Goal: Information Seeking & Learning: Learn about a topic

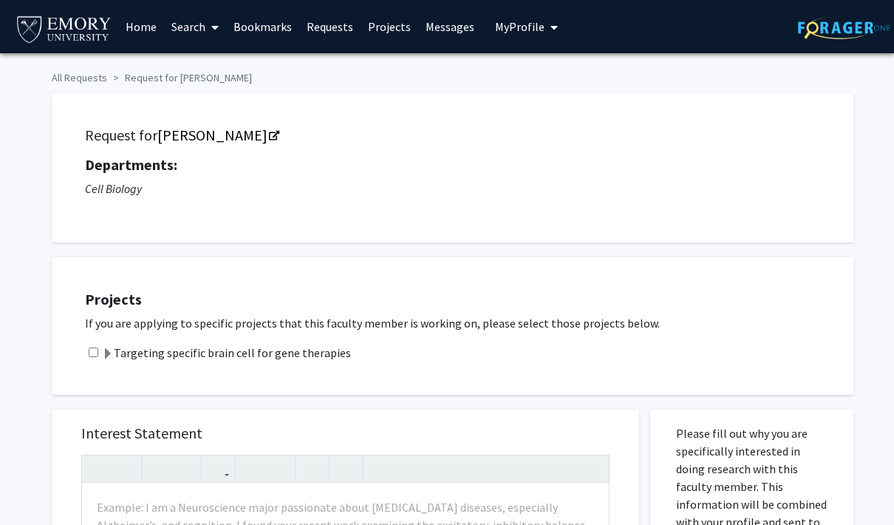
click at [100, 339] on div "Projects If you are applying to specific projects that this faculty member is w…" at bounding box center [461, 326] width 783 height 100
click at [95, 352] on input "checkbox" at bounding box center [94, 352] width 10 height 10
checkbox input "true"
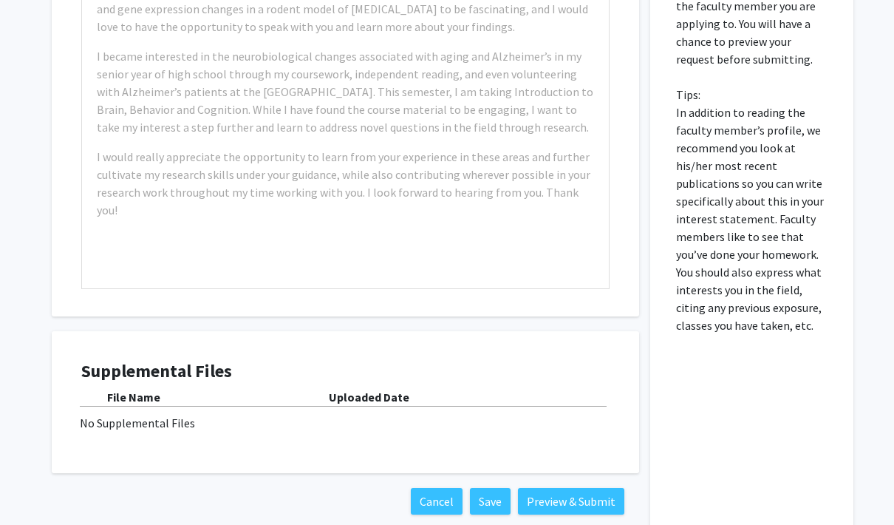
scroll to position [554, 0]
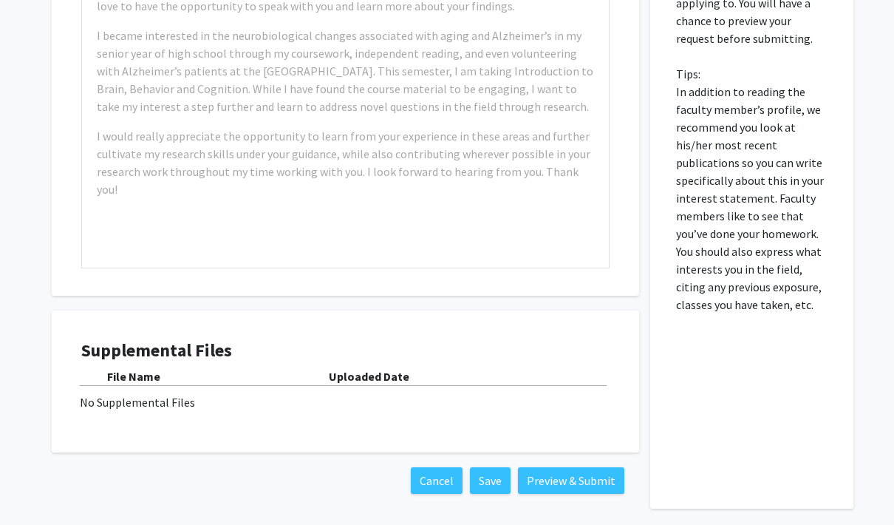
click at [149, 393] on div "No Supplemental Files" at bounding box center [345, 402] width 531 height 18
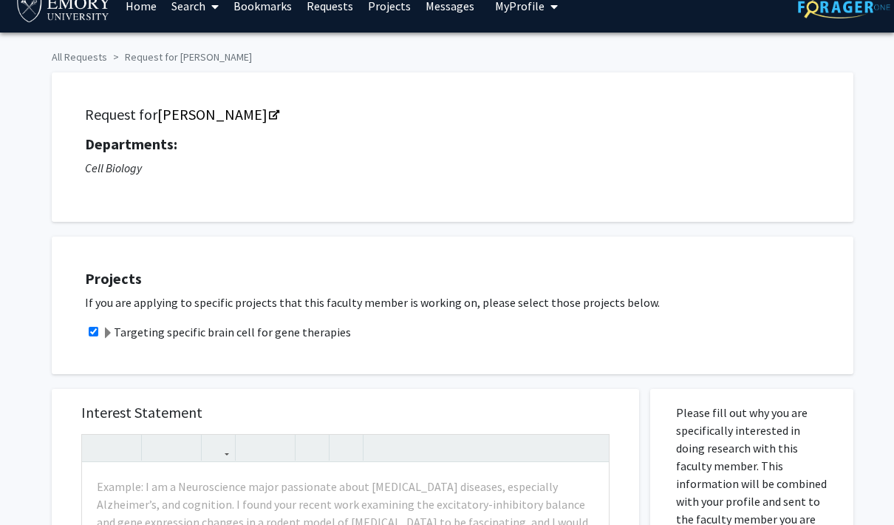
scroll to position [0, 0]
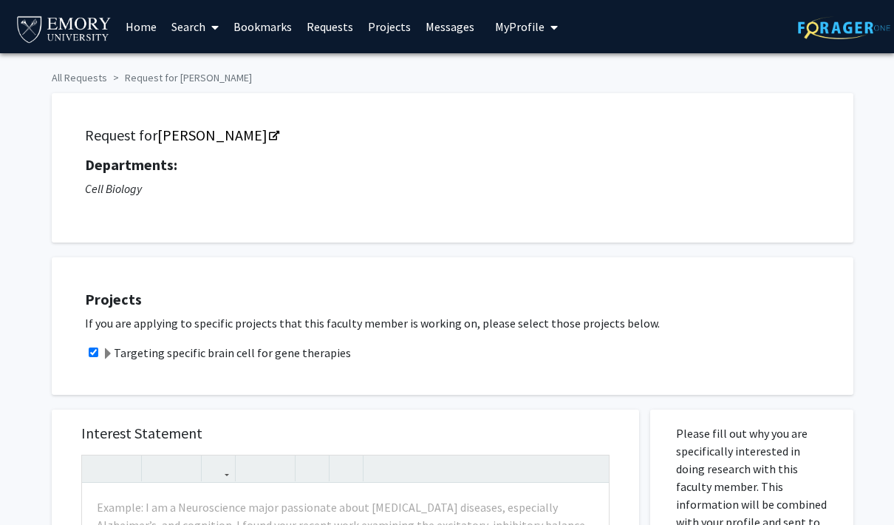
click at [224, 134] on link "[PERSON_NAME]" at bounding box center [217, 135] width 120 height 18
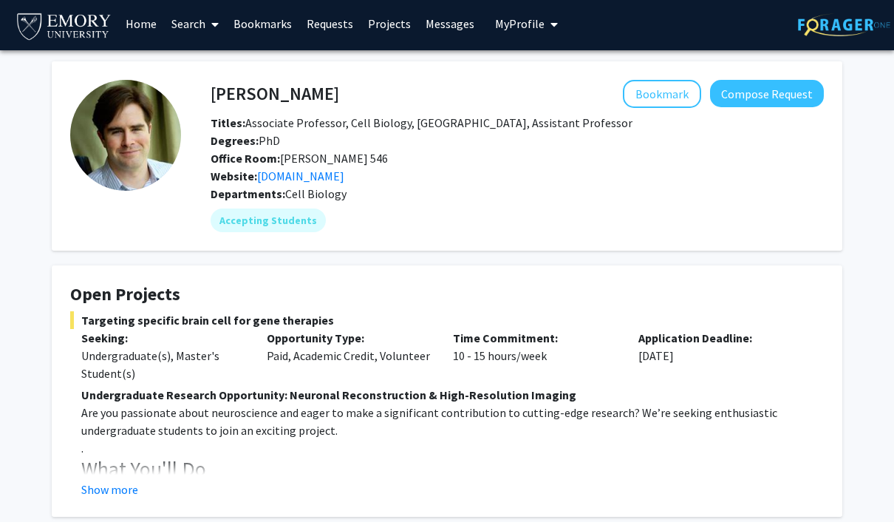
scroll to position [2, 0]
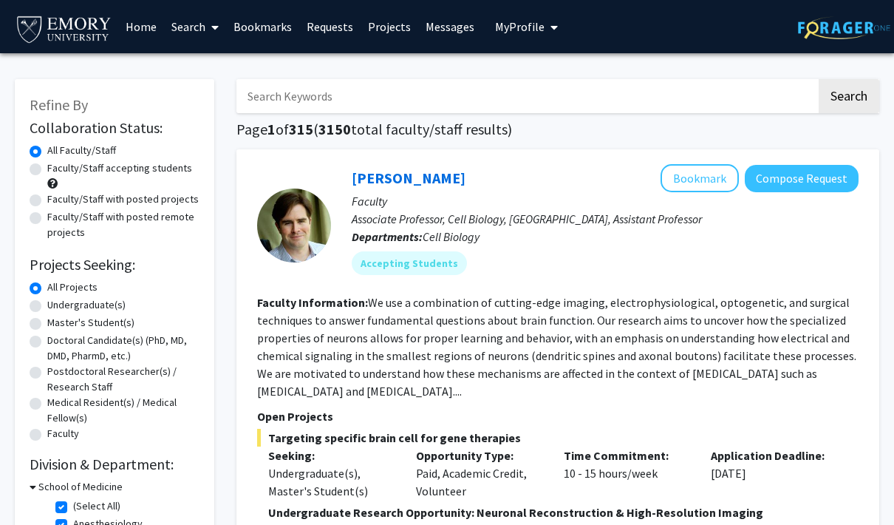
click at [701, 184] on button "Bookmark" at bounding box center [700, 178] width 78 height 28
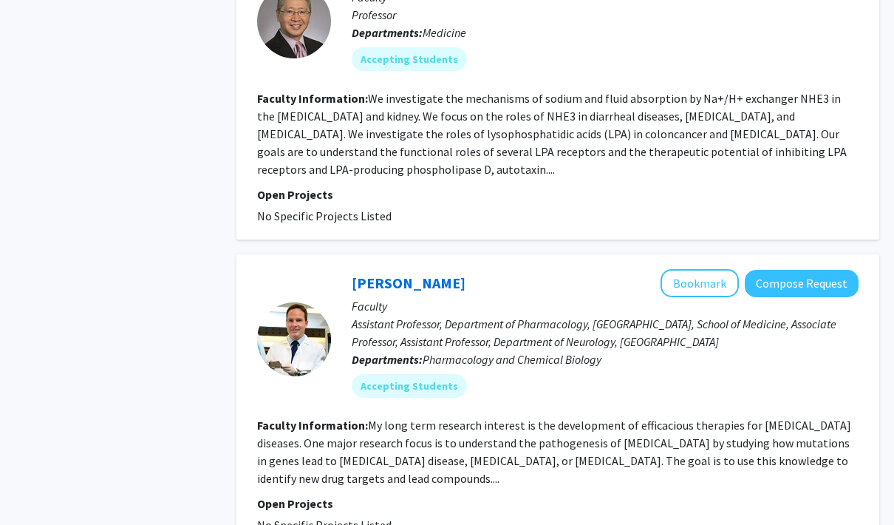
scroll to position [728, 0]
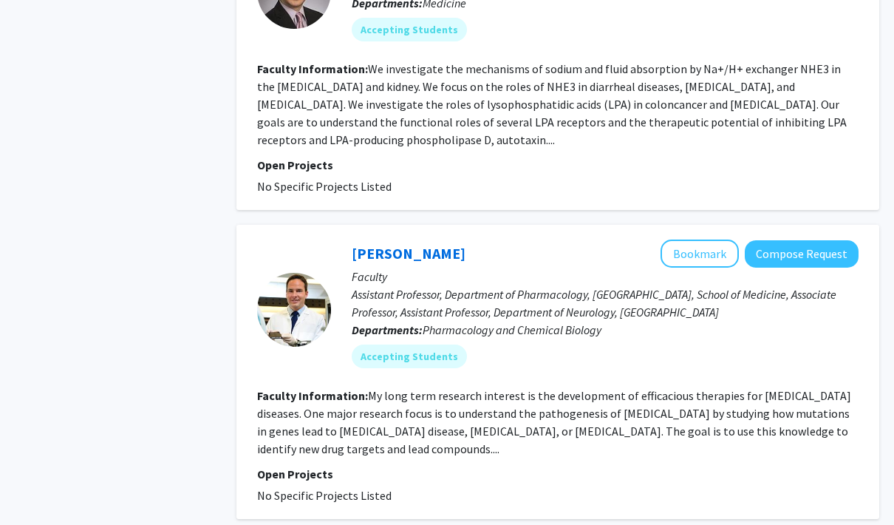
click at [691, 240] on button "Bookmark" at bounding box center [700, 254] width 78 height 28
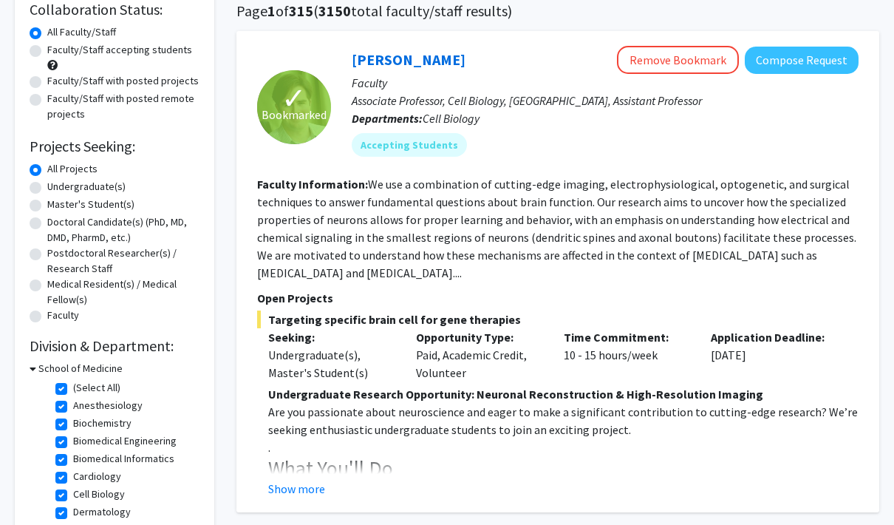
scroll to position [119, 0]
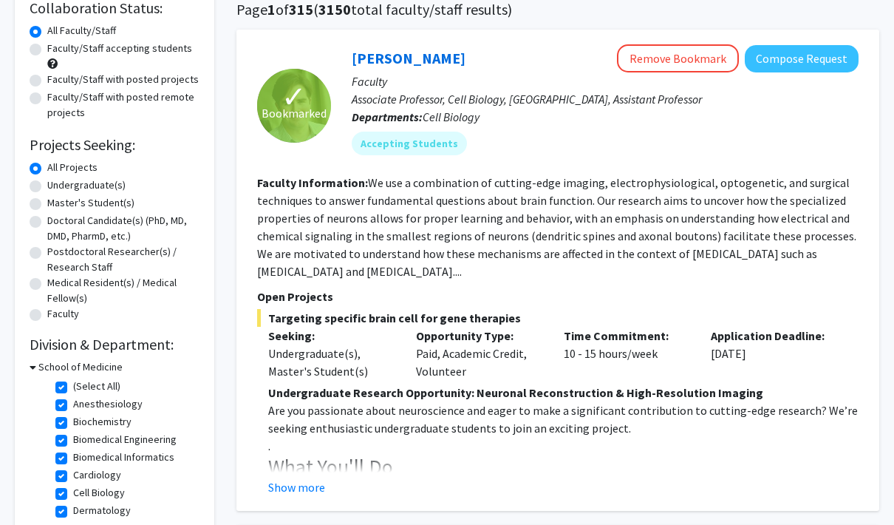
click at [98, 190] on label "Undergraduate(s)" at bounding box center [86, 186] width 78 height 16
click at [57, 188] on input "Undergraduate(s)" at bounding box center [52, 183] width 10 height 10
radio input "true"
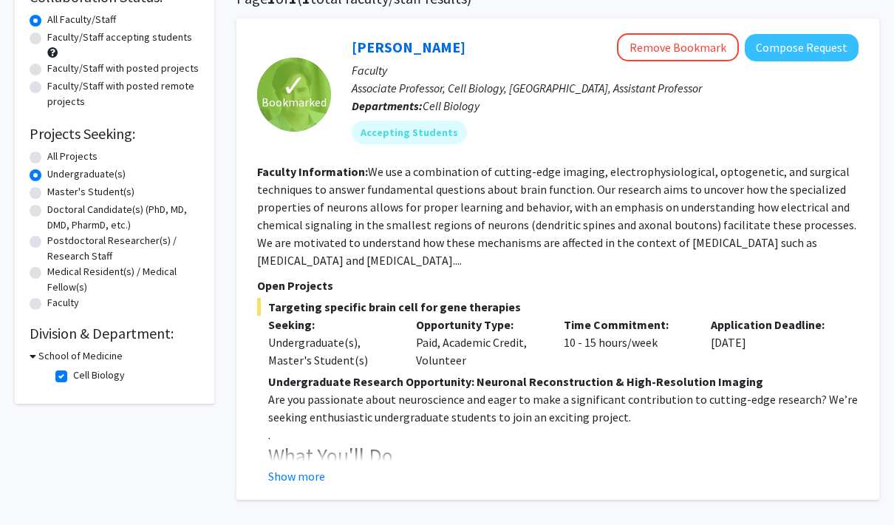
scroll to position [130, 0]
click at [106, 185] on label "Master's Student(s)" at bounding box center [90, 193] width 87 height 16
click at [57, 185] on input "Master's Student(s)" at bounding box center [52, 190] width 10 height 10
radio input "true"
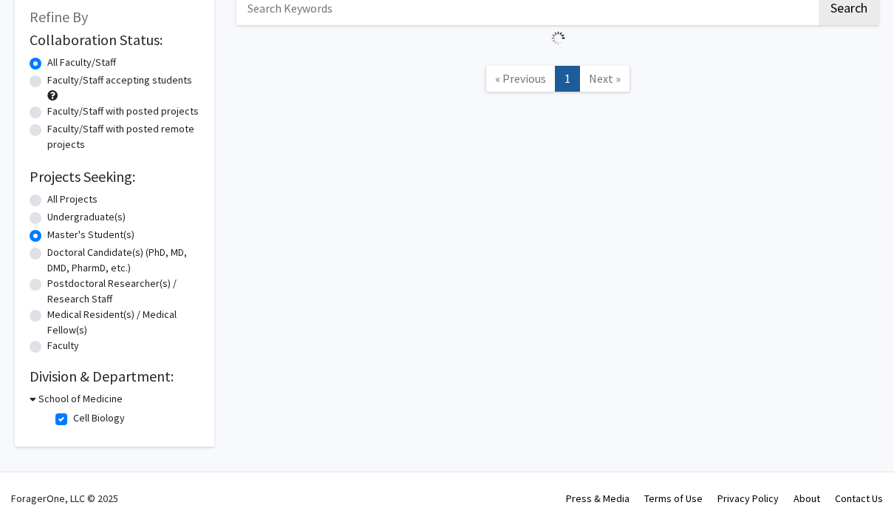
scroll to position [86, 0]
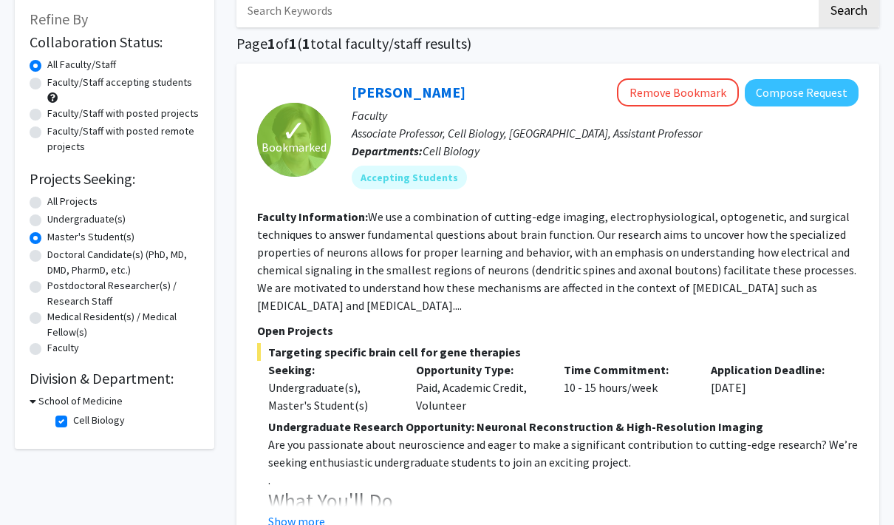
click at [120, 253] on label "Doctoral Candidate(s) (PhD, MD, DMD, PharmD, etc.)" at bounding box center [123, 262] width 152 height 31
click at [57, 253] on input "Doctoral Candidate(s) (PhD, MD, DMD, PharmD, etc.)" at bounding box center [52, 252] width 10 height 10
radio input "true"
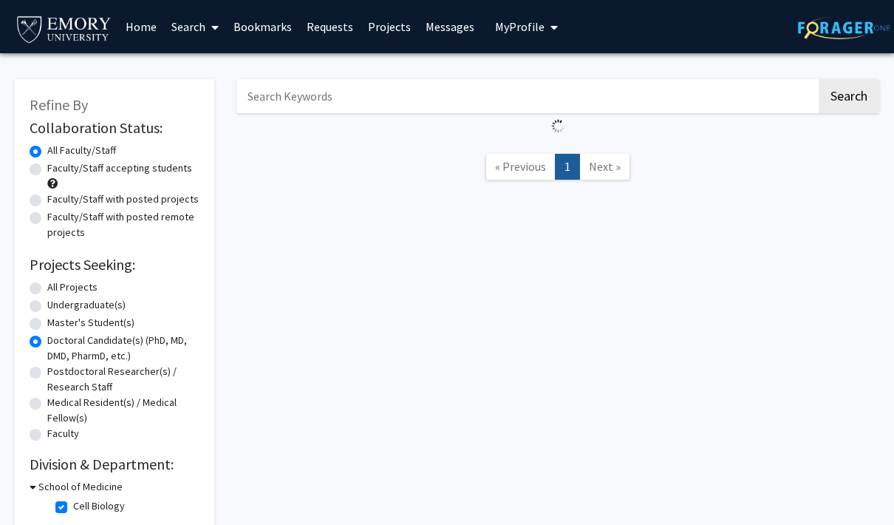
scroll to position [61, 0]
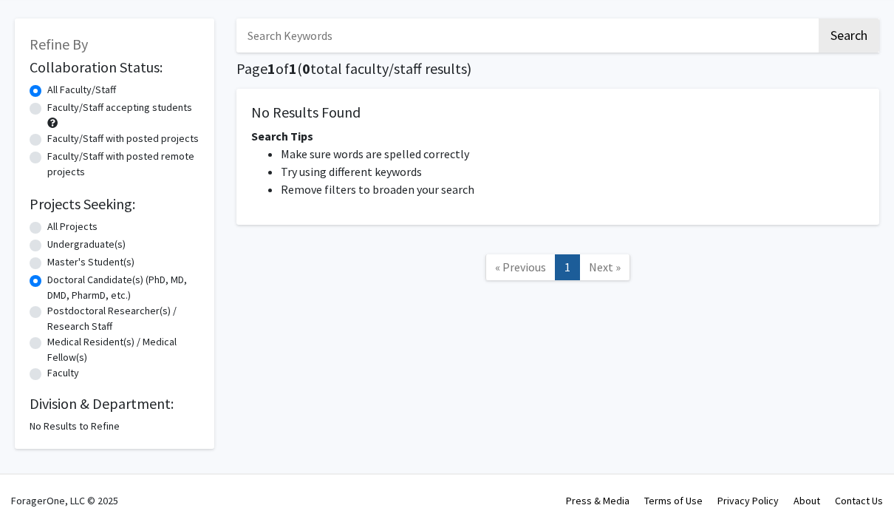
click at [99, 216] on form "Collaboration Status: Collaboration Status All Faculty/Staff Collaboration Stat…" at bounding box center [115, 220] width 170 height 324
click at [81, 222] on label "All Projects" at bounding box center [72, 227] width 50 height 16
click at [57, 222] on input "All Projects" at bounding box center [52, 224] width 10 height 10
radio input "true"
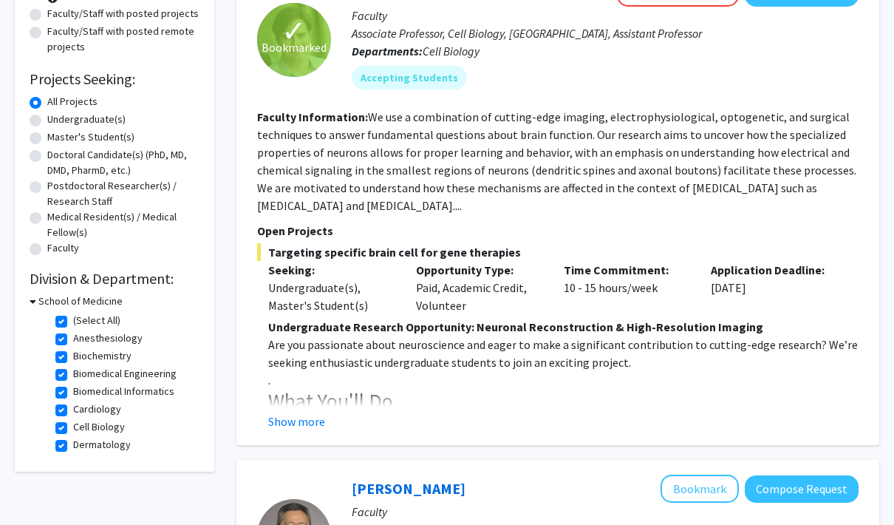
scroll to position [189, 0]
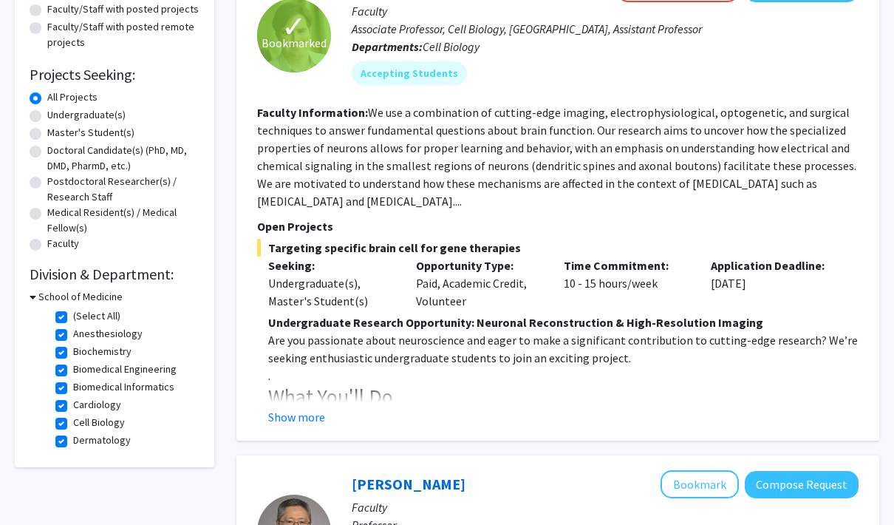
click at [73, 438] on label "Dermatology" at bounding box center [102, 441] width 58 height 16
click at [73, 438] on input "Dermatology" at bounding box center [78, 438] width 10 height 10
checkbox input "false"
checkbox input "true"
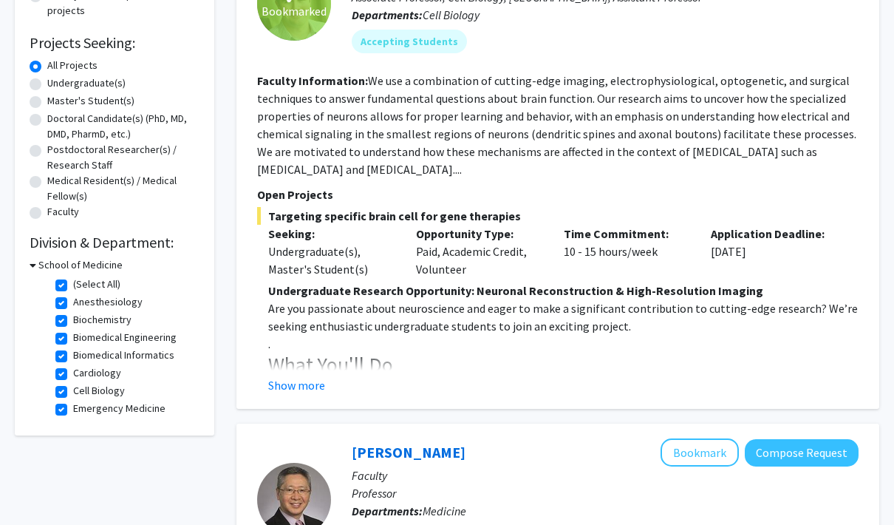
scroll to position [222, 0]
click at [63, 270] on h3 "School of Medicine" at bounding box center [80, 265] width 84 height 16
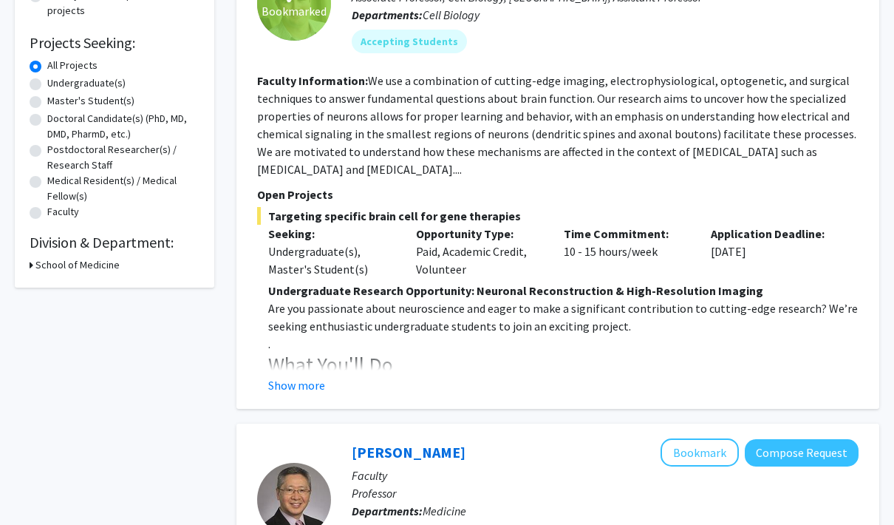
click at [113, 268] on h3 "School of Medicine" at bounding box center [77, 265] width 84 height 16
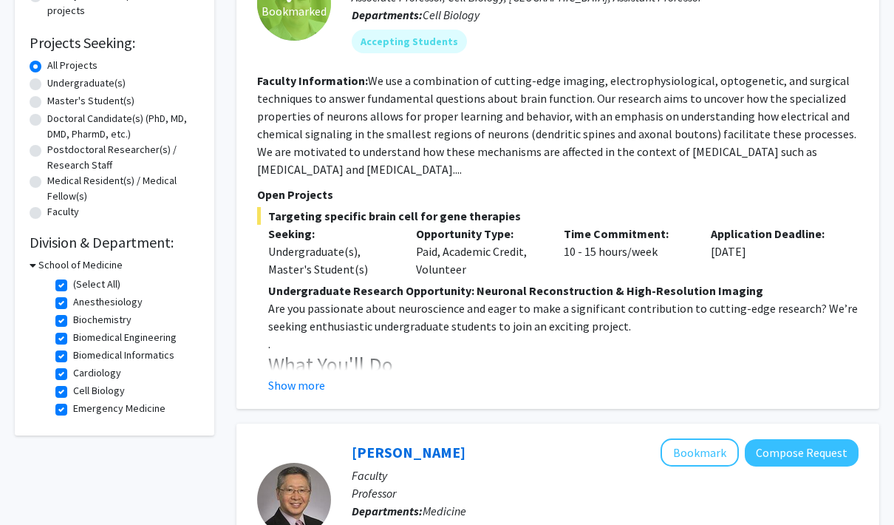
click at [73, 288] on label "(Select All)" at bounding box center [96, 284] width 47 height 16
click at [73, 286] on input "(Select All)" at bounding box center [78, 281] width 10 height 10
checkbox input "false"
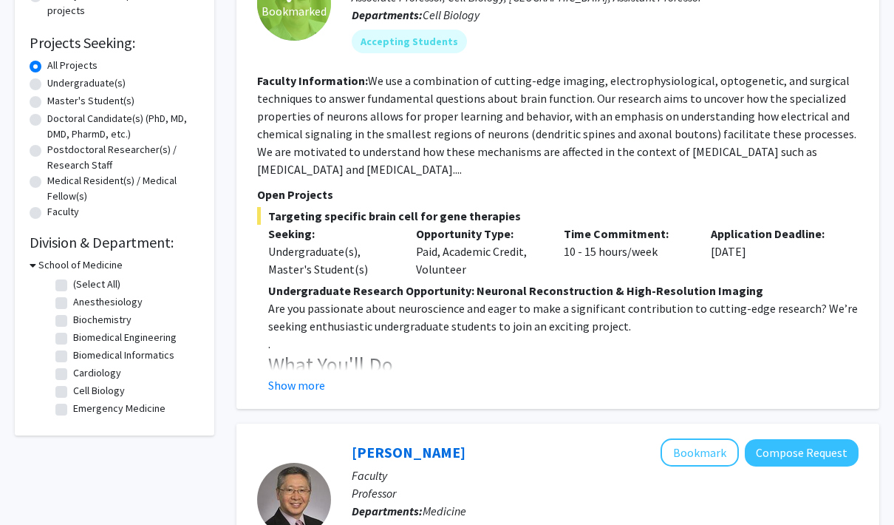
checkbox input "false"
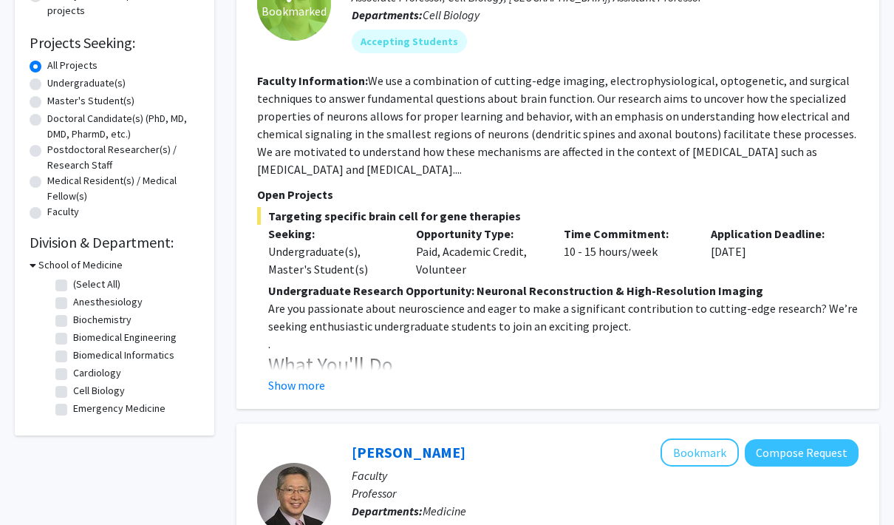
checkbox input "false"
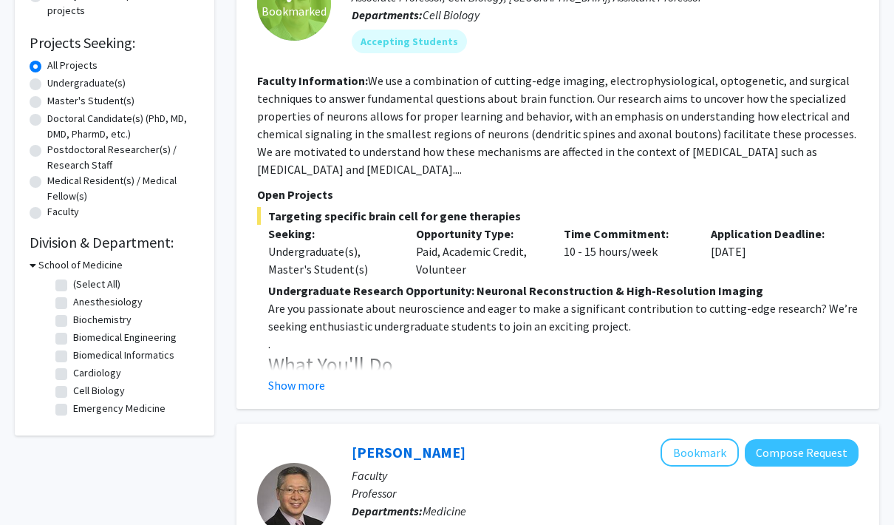
checkbox input "false"
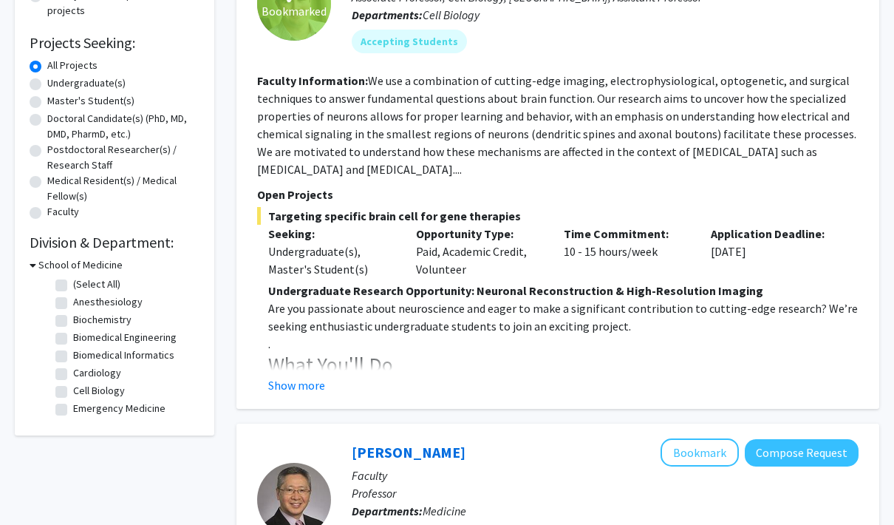
checkbox input "false"
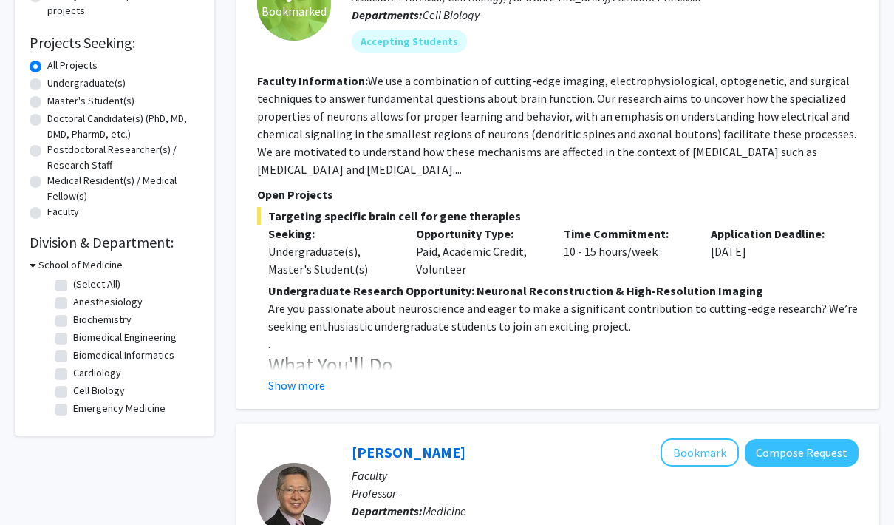
checkbox input "false"
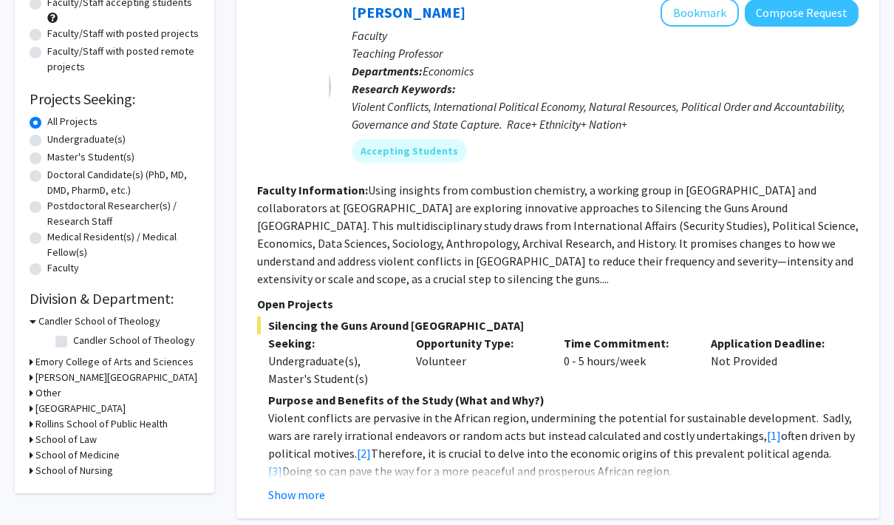
scroll to position [208, 0]
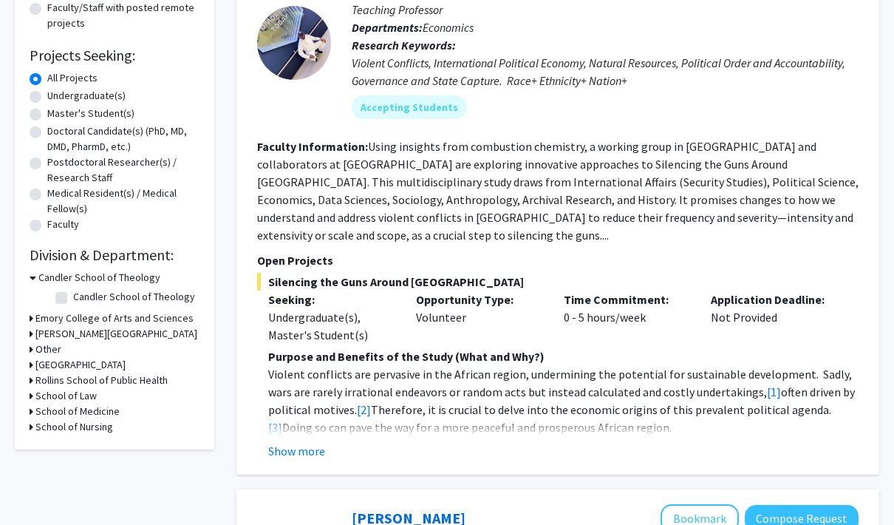
click at [109, 409] on h3 "School of Medicine" at bounding box center [77, 412] width 84 height 16
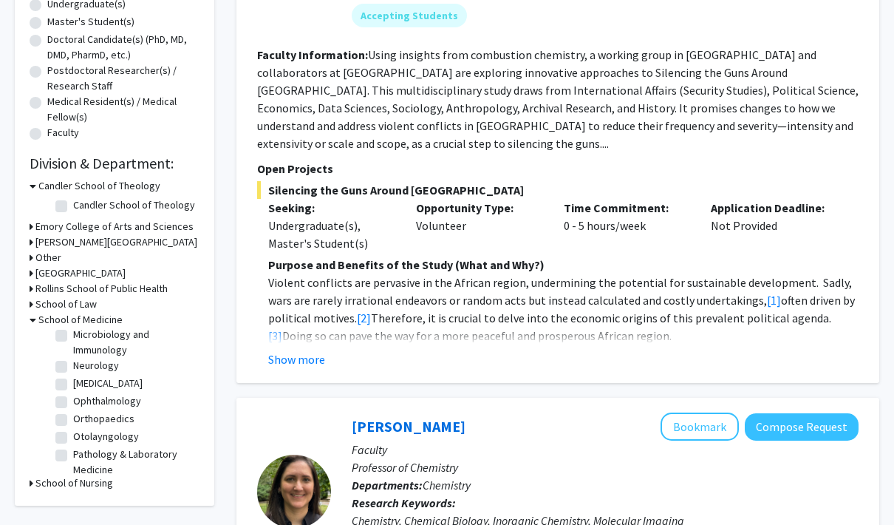
scroll to position [281, 0]
click at [73, 361] on label "Neurology" at bounding box center [96, 364] width 46 height 16
click at [73, 361] on input "Neurology" at bounding box center [78, 361] width 10 height 10
checkbox input "true"
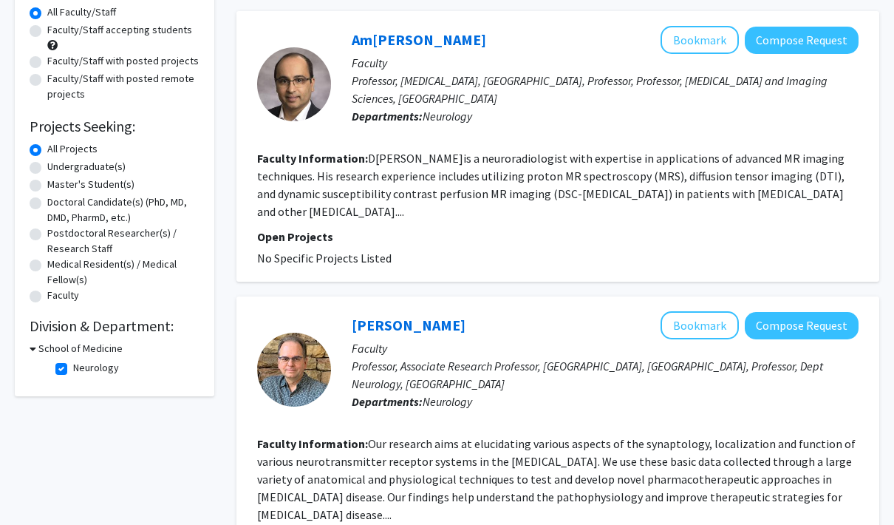
scroll to position [75, 0]
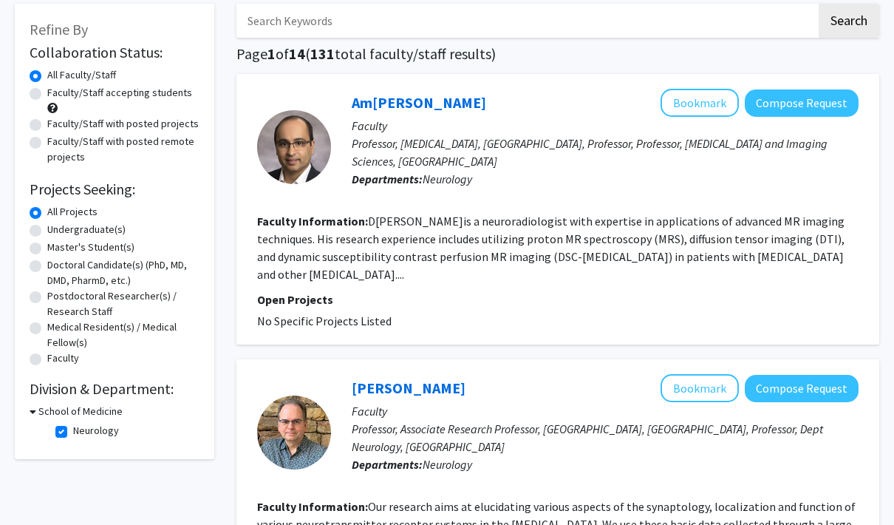
click at [153, 109] on div "Faculty/Staff accepting students" at bounding box center [115, 101] width 170 height 31
click at [107, 89] on label "Faculty/Staff accepting students" at bounding box center [119, 94] width 145 height 16
click at [57, 89] on input "Faculty/Staff accepting students" at bounding box center [52, 91] width 10 height 10
radio input "true"
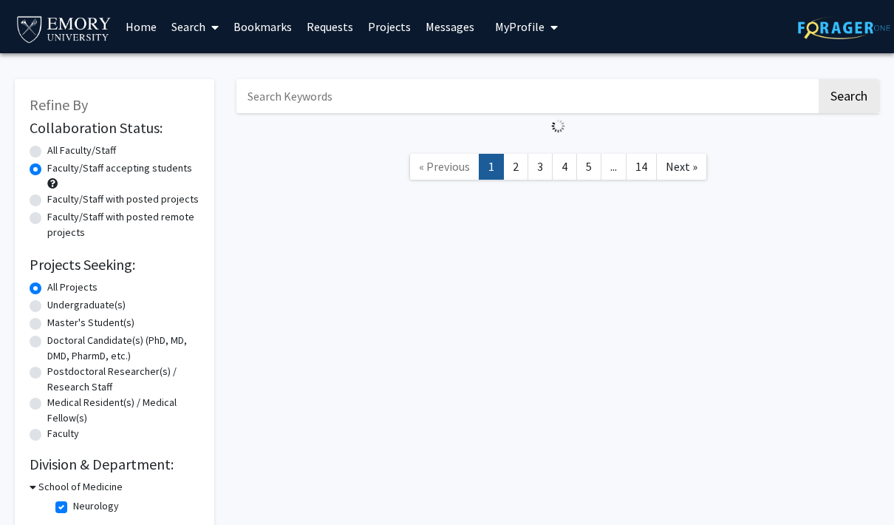
scroll to position [61, 0]
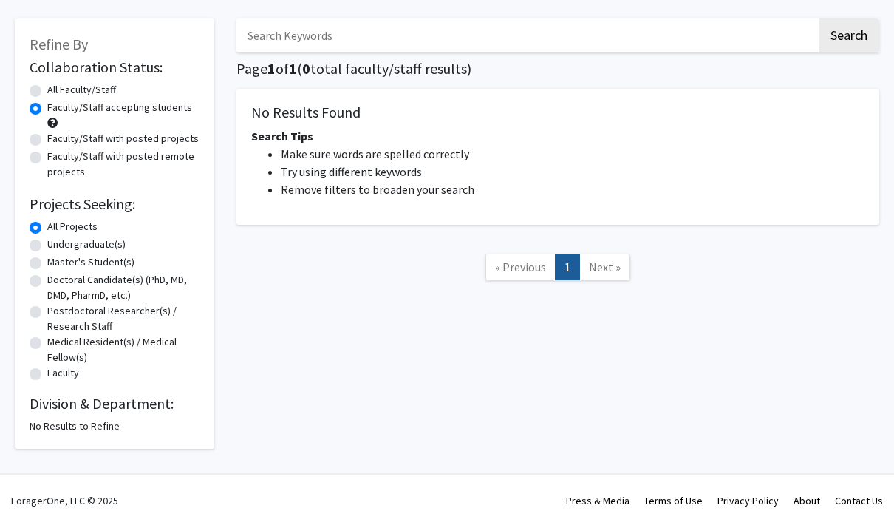
click at [100, 100] on label "Faculty/Staff accepting students" at bounding box center [119, 108] width 145 height 16
click at [57, 100] on input "Faculty/Staff accepting students" at bounding box center [52, 105] width 10 height 10
click at [89, 101] on label "Faculty/Staff accepting students" at bounding box center [119, 108] width 145 height 16
click at [57, 101] on input "Faculty/Staff accepting students" at bounding box center [52, 105] width 10 height 10
click at [86, 93] on label "All Faculty/Staff" at bounding box center [81, 90] width 69 height 16
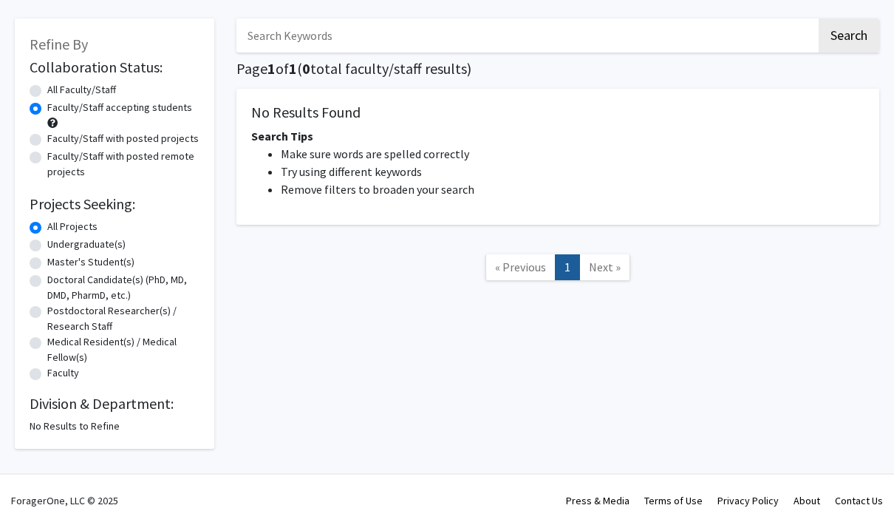
click at [57, 92] on input "All Faculty/Staff" at bounding box center [52, 87] width 10 height 10
radio input "true"
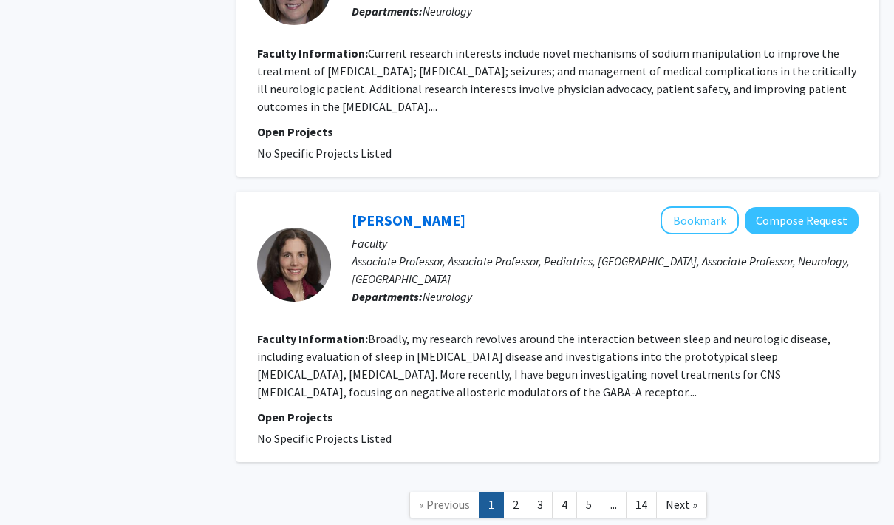
scroll to position [2689, 0]
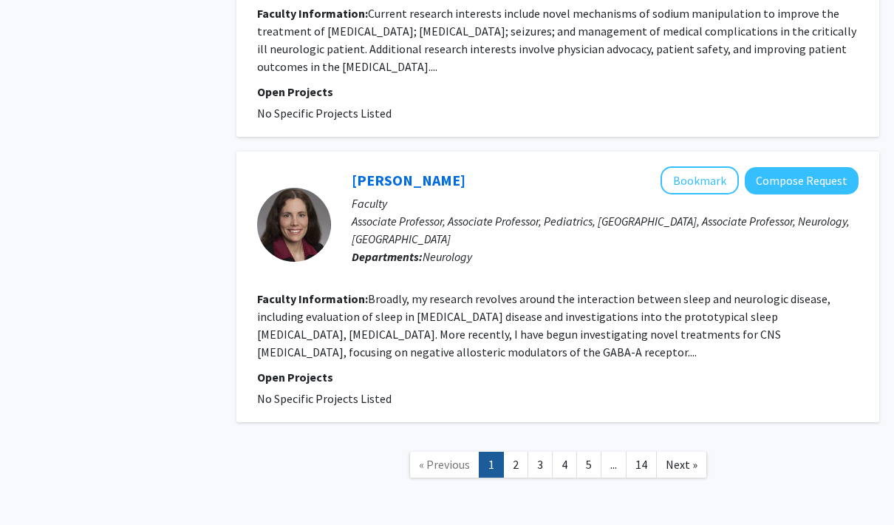
click at [515, 465] on link "2" at bounding box center [515, 464] width 25 height 26
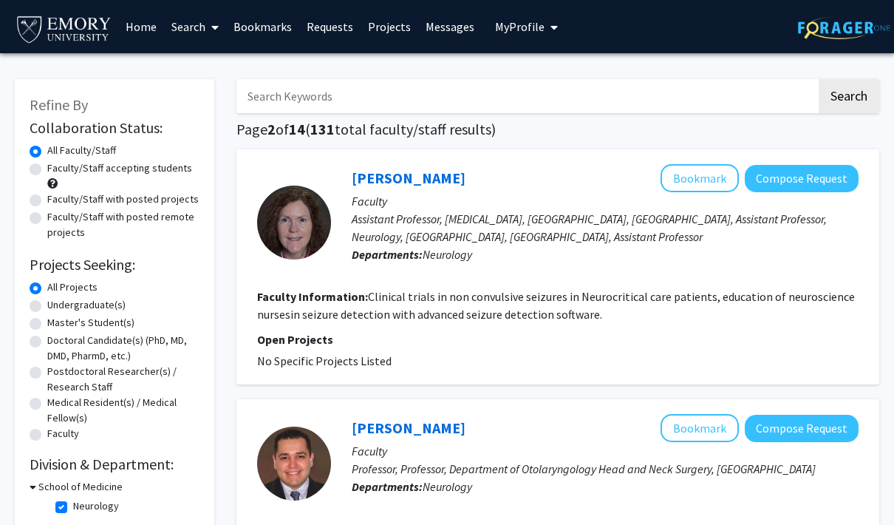
click at [657, 103] on input "Search Keywords" at bounding box center [526, 96] width 580 height 34
type input "ALS"
click at [848, 95] on button "Search" at bounding box center [849, 96] width 61 height 34
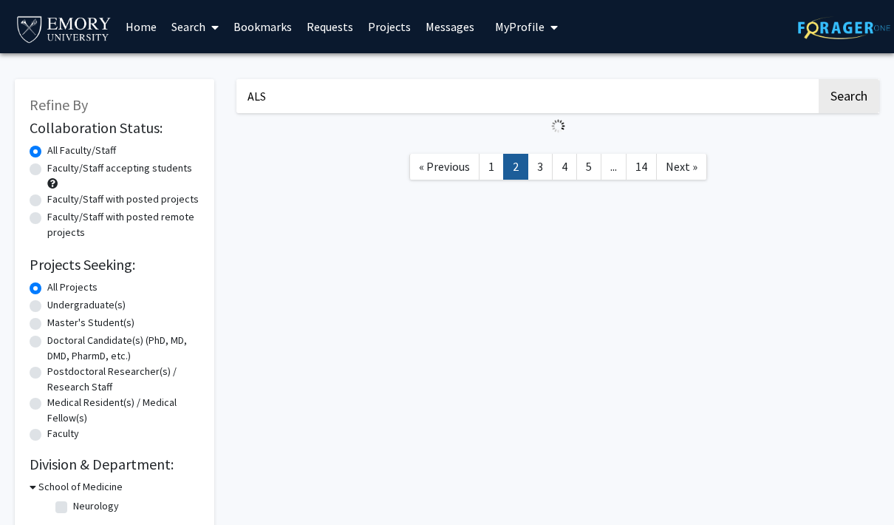
checkbox input "false"
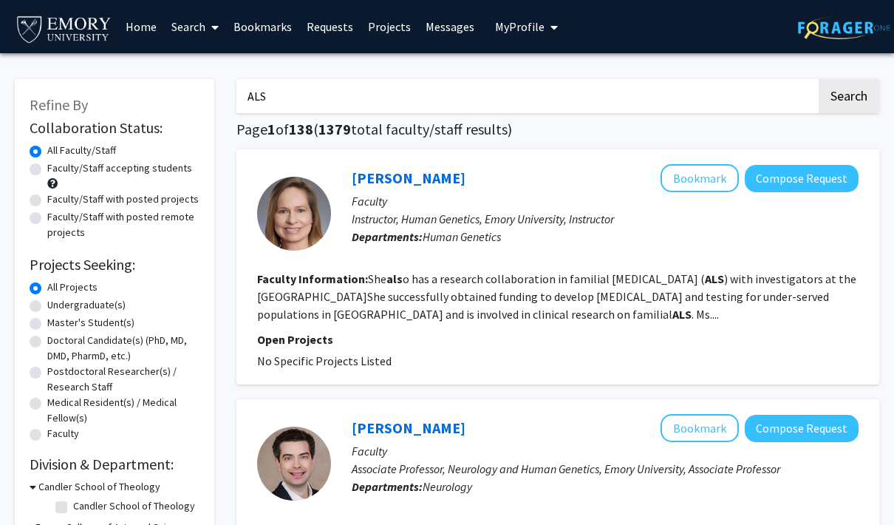
click at [864, 107] on button "Search" at bounding box center [849, 96] width 61 height 34
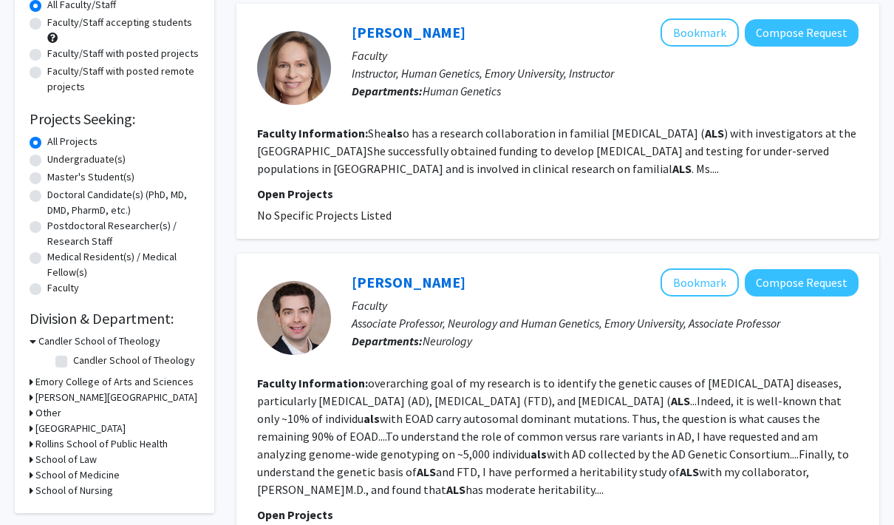
scroll to position [150, 0]
